Goal: Check status: Check status

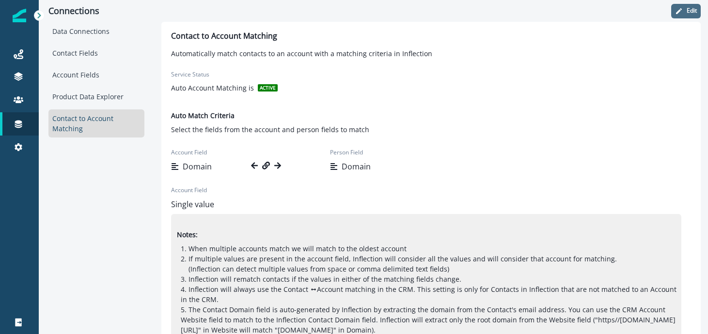
click at [679, 9] on icon "button" at bounding box center [679, 11] width 8 height 8
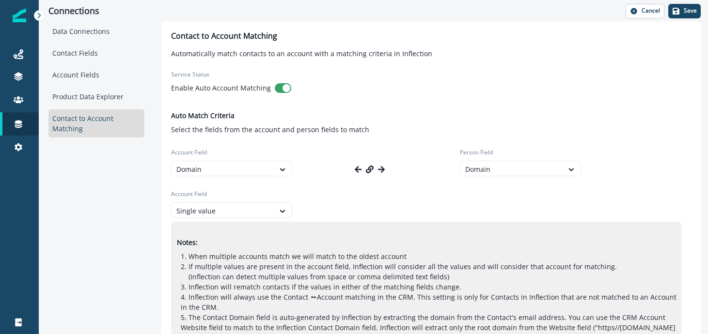
drag, startPoint x: 122, startPoint y: 89, endPoint x: 151, endPoint y: 89, distance: 29.1
click at [125, 89] on div "Product Data Explorer" at bounding box center [96, 97] width 96 height 18
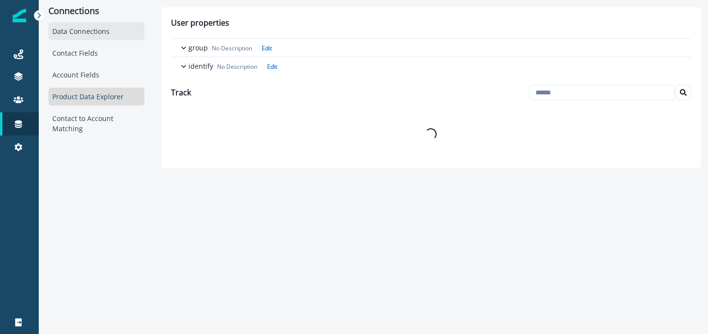
click at [123, 31] on div "Data Connections" at bounding box center [96, 31] width 96 height 18
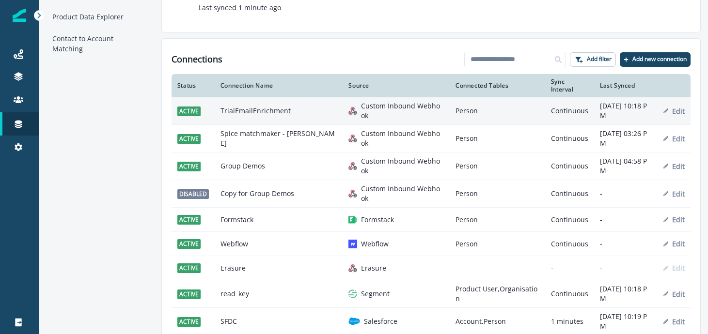
scroll to position [92, 0]
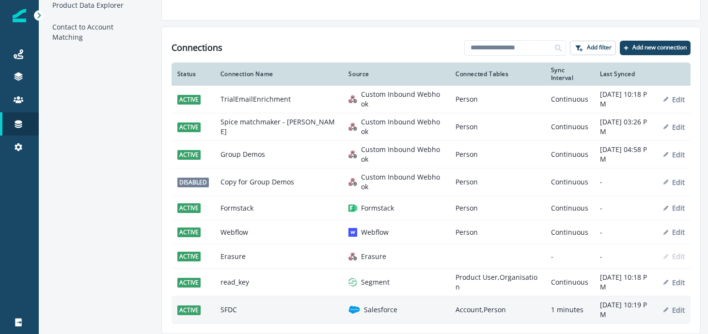
click at [256, 318] on td "SFDC" at bounding box center [279, 311] width 128 height 28
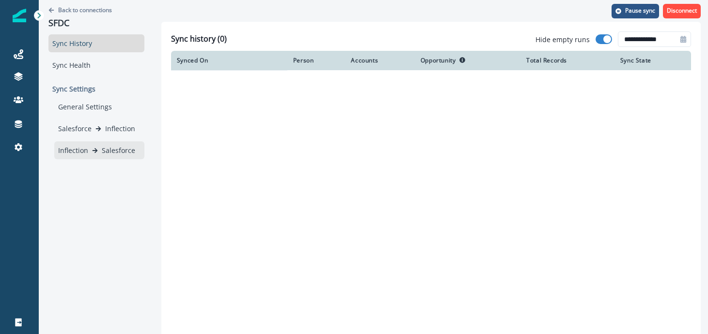
click at [122, 147] on p "Salesforce" at bounding box center [118, 150] width 33 height 10
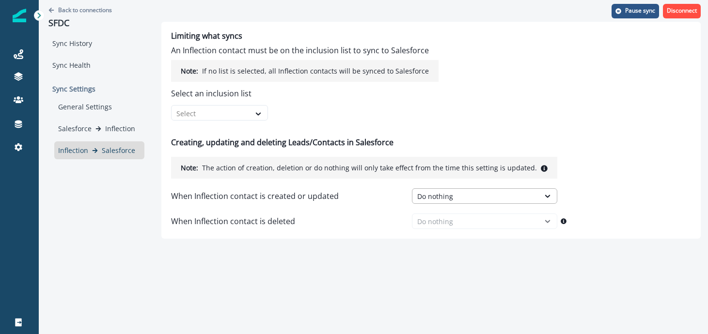
click at [427, 201] on div "Do nothing" at bounding box center [475, 196] width 117 height 10
click at [135, 132] on div "Salesforce Inflection" at bounding box center [99, 129] width 82 height 10
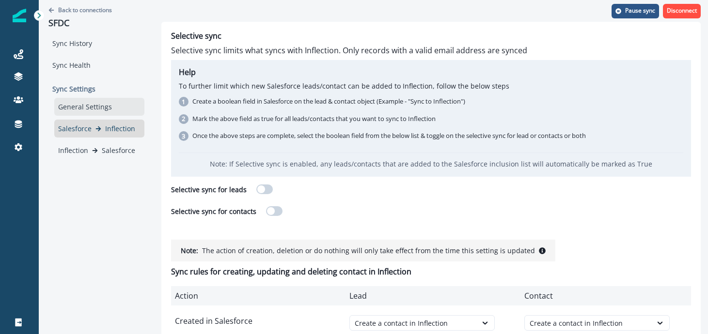
click at [129, 115] on div "General Settings" at bounding box center [99, 107] width 90 height 18
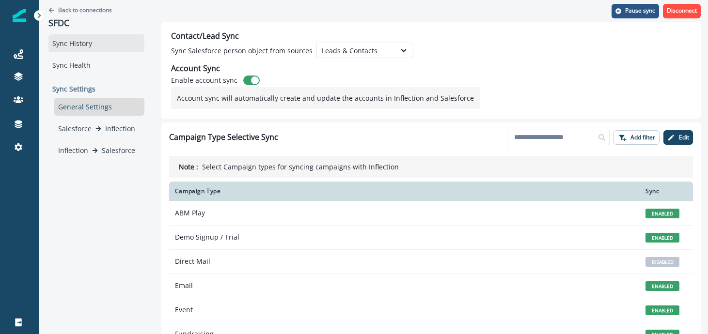
click at [124, 47] on div "Sync History" at bounding box center [96, 43] width 96 height 18
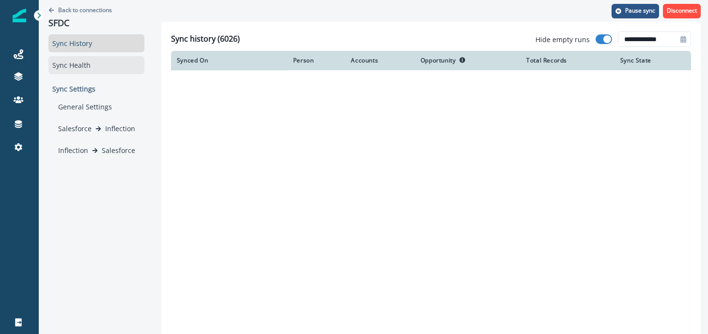
click at [130, 64] on div "Sync Health" at bounding box center [96, 65] width 96 height 18
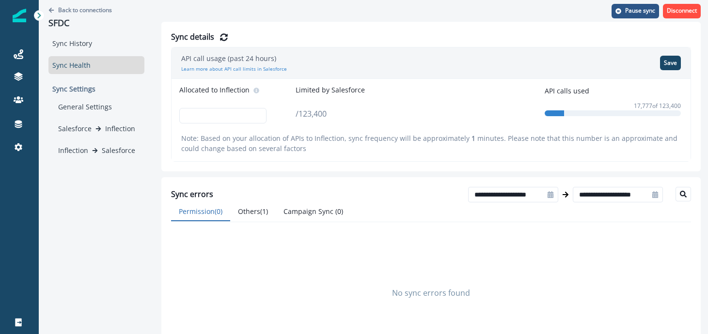
click at [265, 212] on button "Others ( 1 )" at bounding box center [253, 212] width 46 height 19
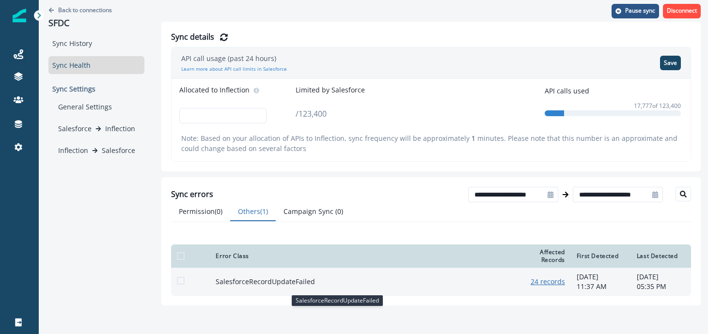
click at [274, 285] on p "SalesforceRecordUpdateFailed" at bounding box center [337, 282] width 242 height 10
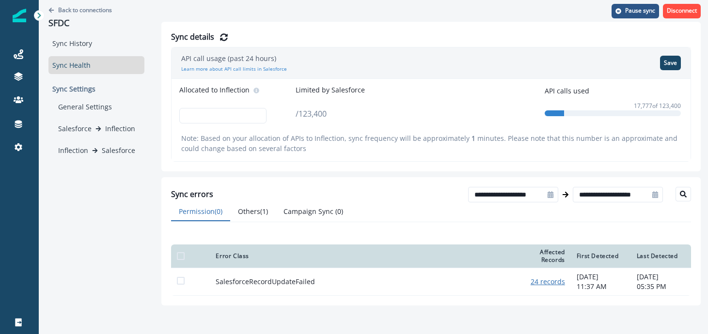
click at [199, 207] on button "Permission ( 0 )" at bounding box center [200, 212] width 59 height 19
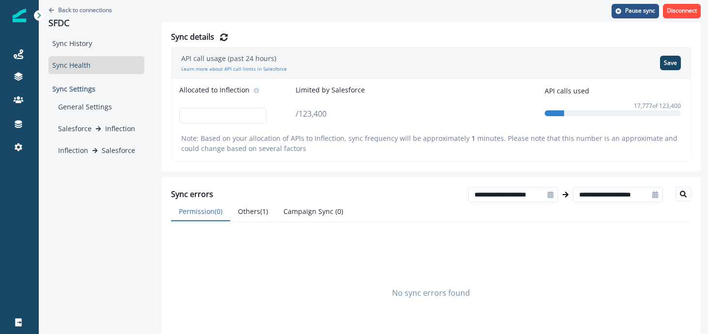
click at [267, 218] on button "Others ( 1 )" at bounding box center [253, 212] width 46 height 19
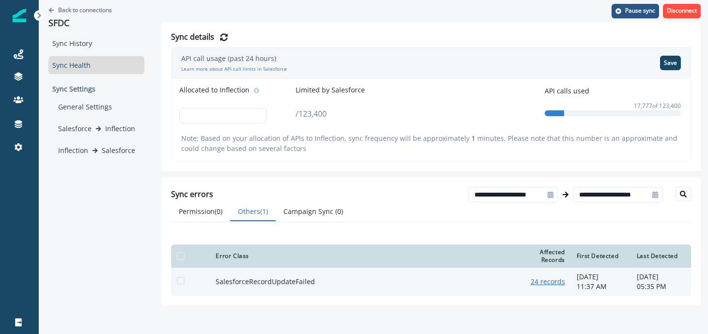
click at [398, 278] on td "SalesforceRecordUpdateFailed" at bounding box center [360, 282] width 300 height 28
click at [591, 282] on p "[DATE]" at bounding box center [601, 277] width 48 height 10
click at [548, 286] on u "24 records" at bounding box center [548, 281] width 34 height 9
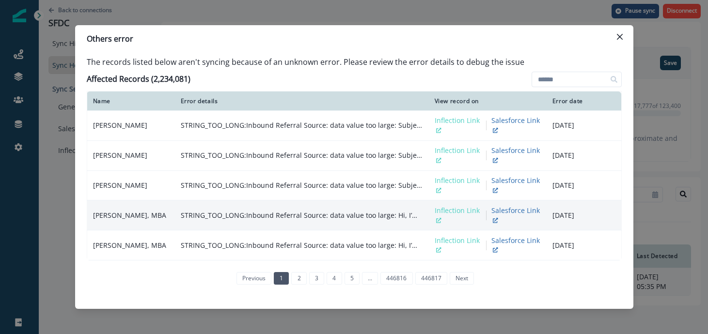
drag, startPoint x: 622, startPoint y: 41, endPoint x: 386, endPoint y: 213, distance: 292.4
click at [386, 213] on section "Others error The records listed below aren't syncing because of an unknown erro…" at bounding box center [354, 167] width 558 height 284
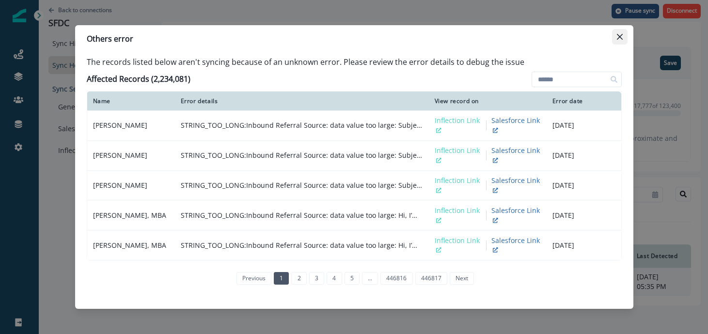
click at [618, 38] on icon "Close" at bounding box center [619, 37] width 6 height 6
